Goal: Find specific page/section: Find specific page/section

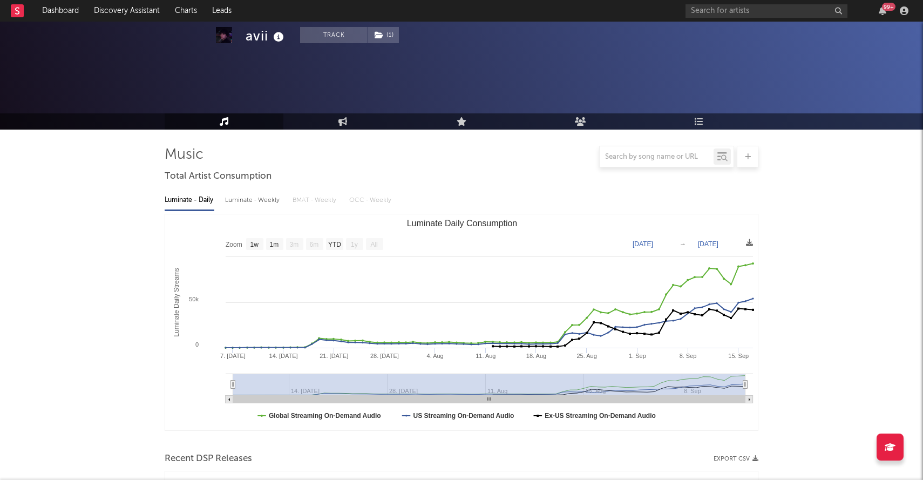
select select "1w"
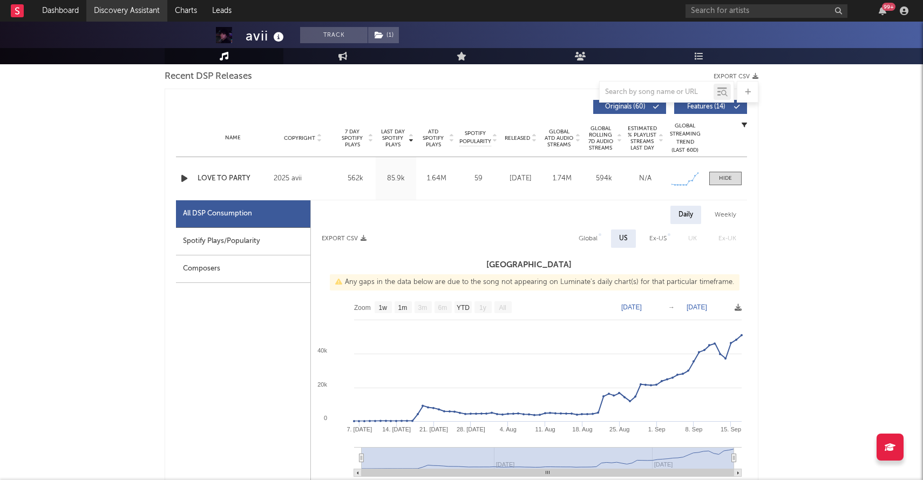
click at [95, 9] on link "Discovery Assistant" at bounding box center [126, 11] width 81 height 22
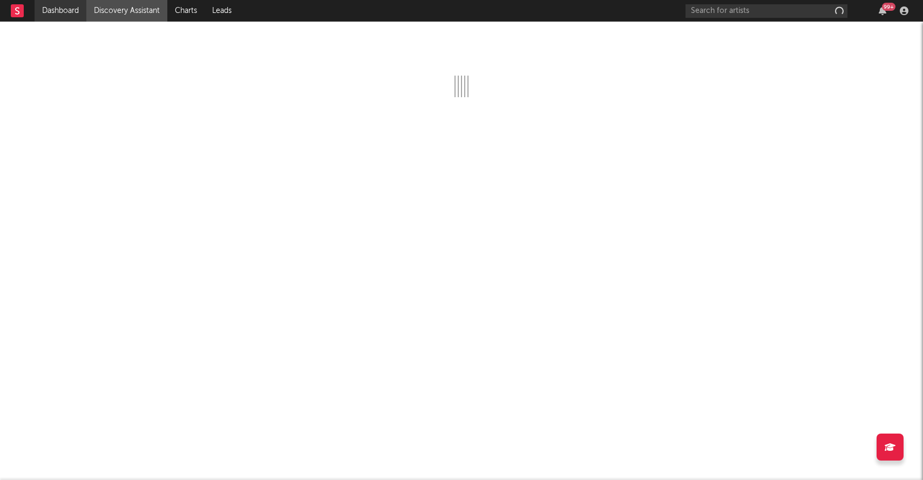
click at [56, 5] on link "Dashboard" at bounding box center [61, 11] width 52 height 22
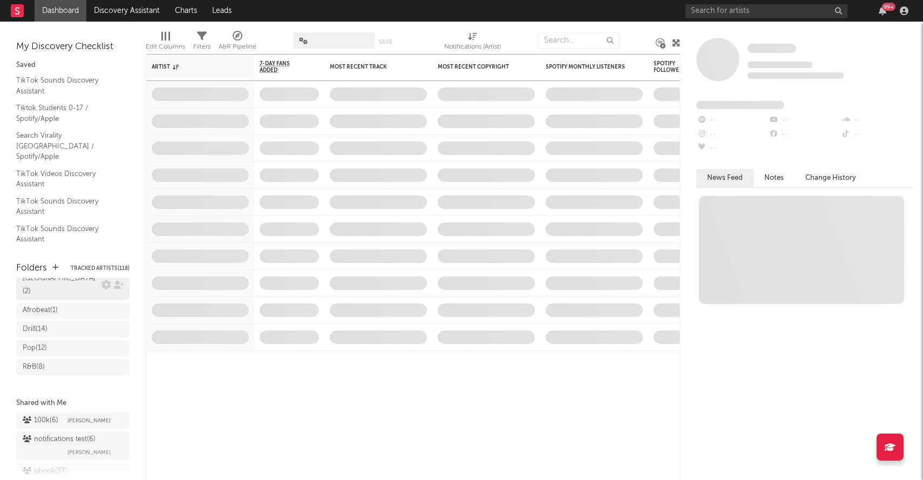
scroll to position [199, 0]
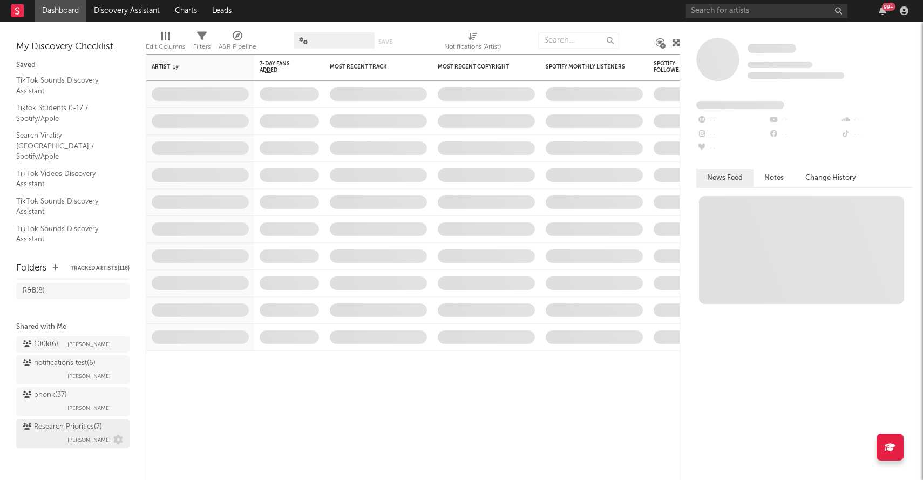
click at [56, 427] on div "Research Priorities ( 7 )" at bounding box center [62, 426] width 79 height 13
